Goal: Complete application form

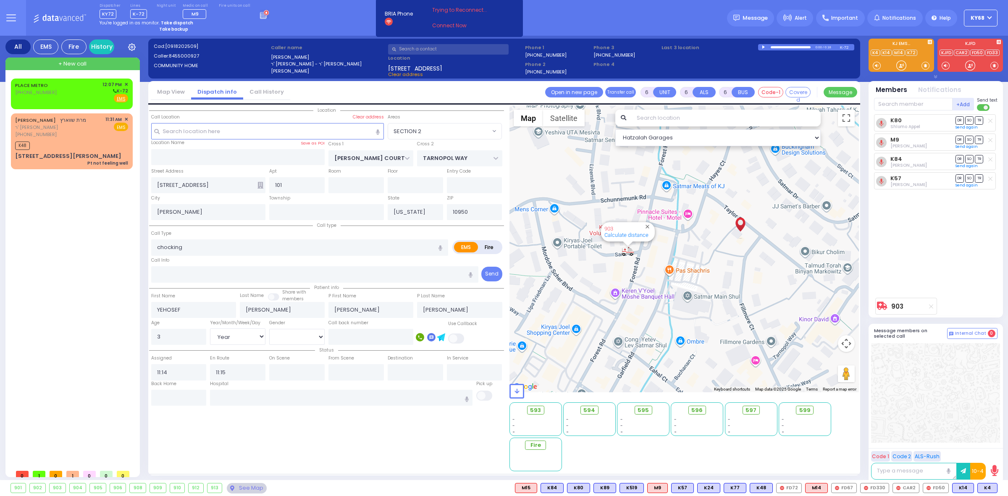
select select "SECTION 2"
select select "Year"
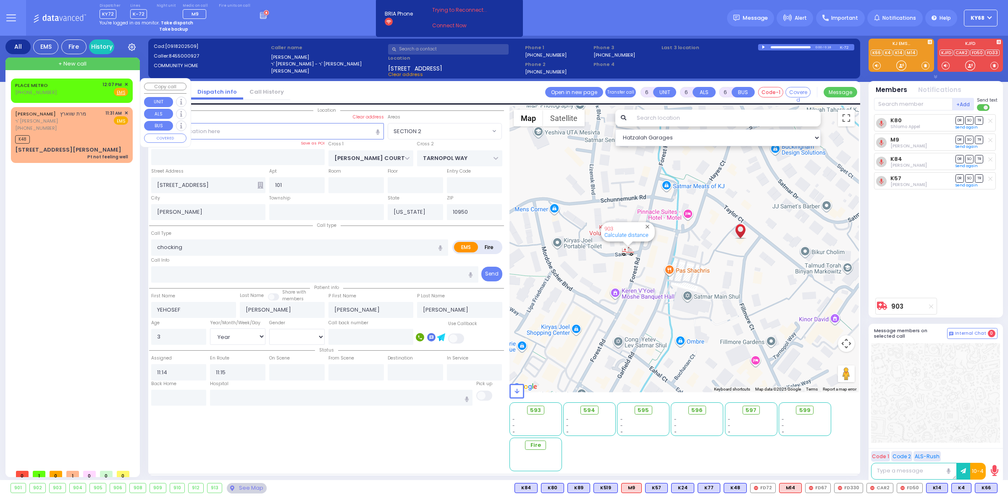
click at [39, 89] on span "[PHONE_NUMBER]" at bounding box center [36, 92] width 42 height 7
type input "2"
type input "1"
select select
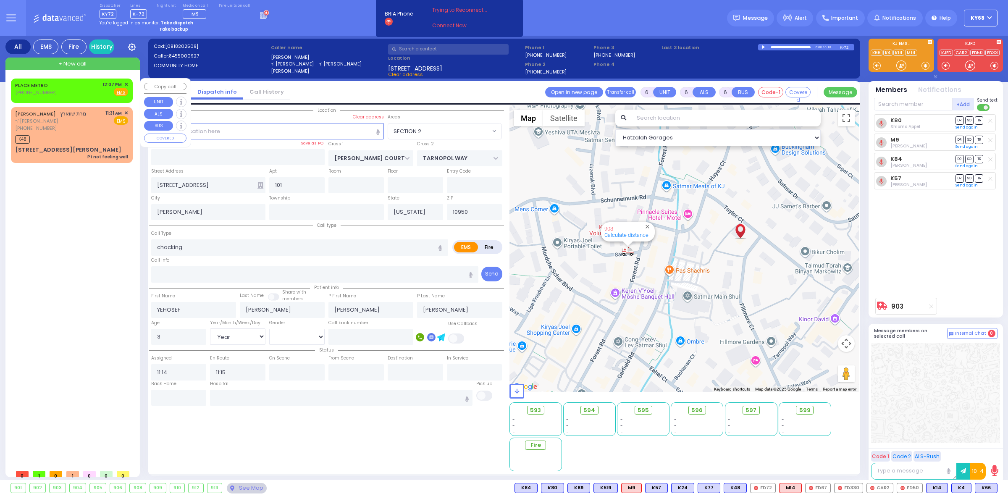
radio input "true"
select select
type input "12:07"
select select "Hatzalah Garages"
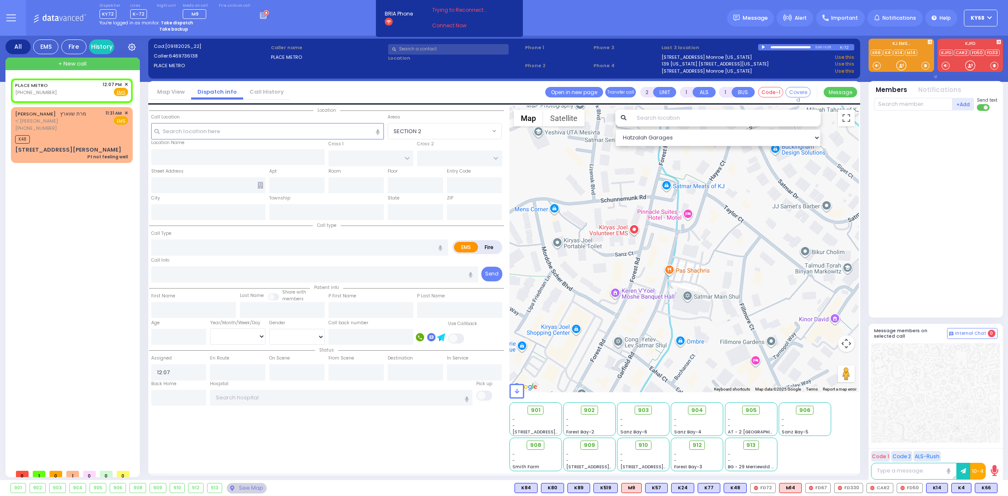
click at [763, 46] on div at bounding box center [764, 47] width 5 height 4
